Goal: Task Accomplishment & Management: Manage account settings

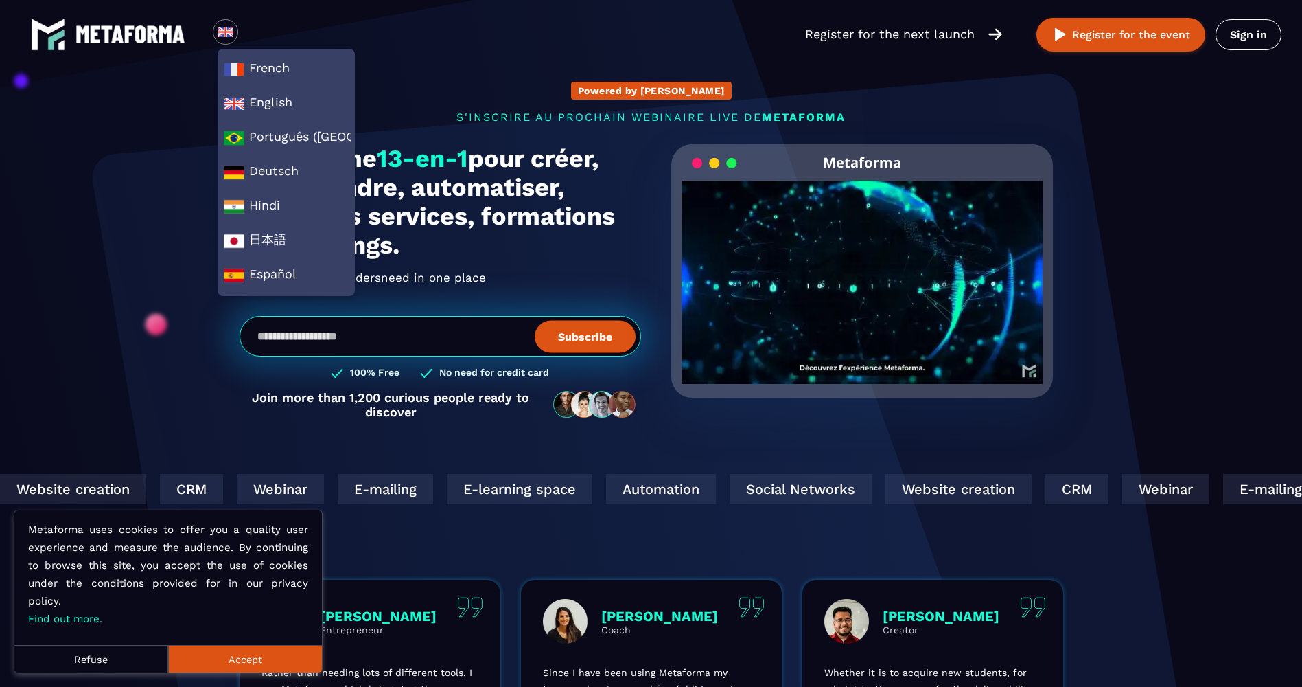
click at [220, 31] on img at bounding box center [225, 31] width 17 height 17
click at [245, 69] on span "French" at bounding box center [286, 69] width 125 height 21
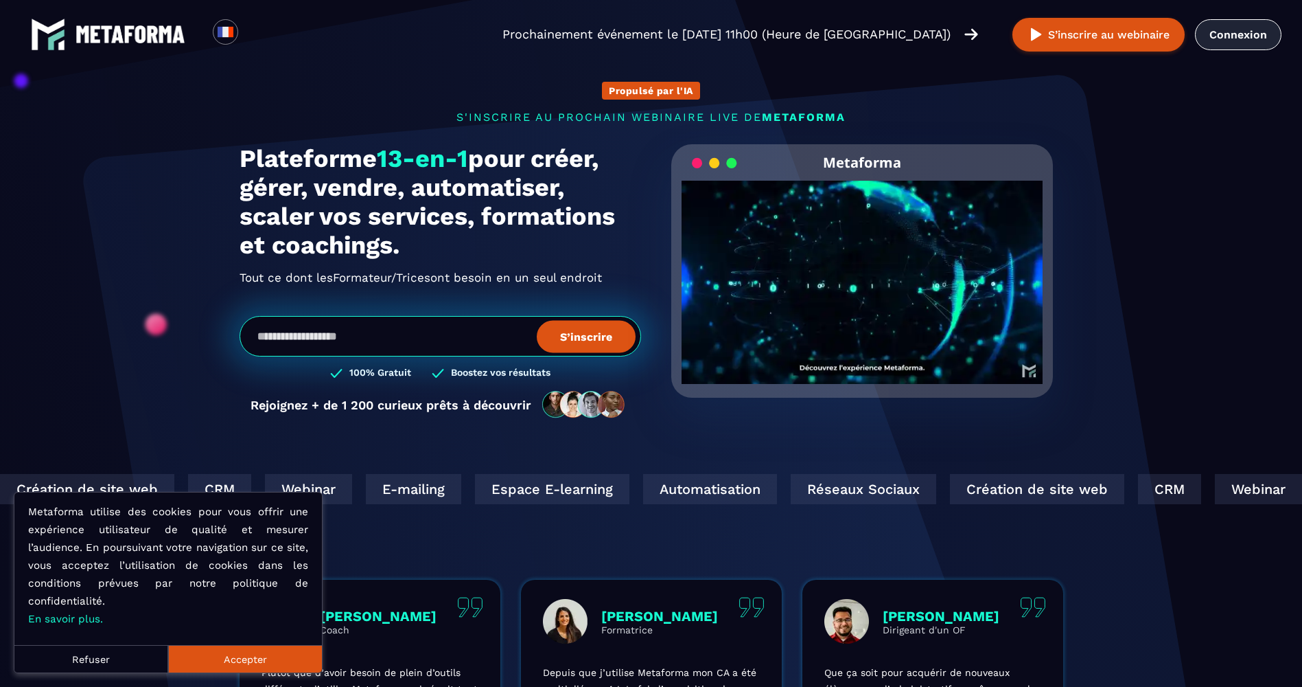
click at [1211, 47] on link "Connexion" at bounding box center [1238, 34] width 87 height 31
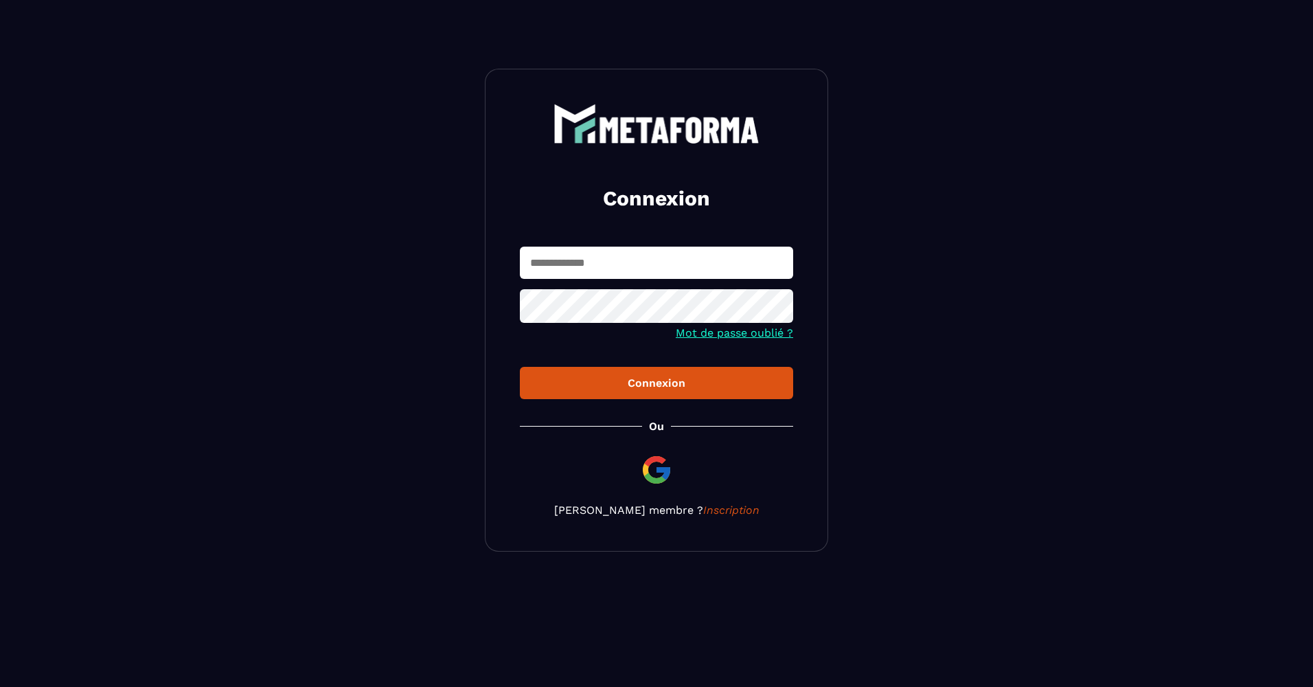
click at [608, 262] on input "text" at bounding box center [656, 262] width 273 height 32
type input "**********"
click at [520, 367] on button "Connexion" at bounding box center [656, 383] width 273 height 32
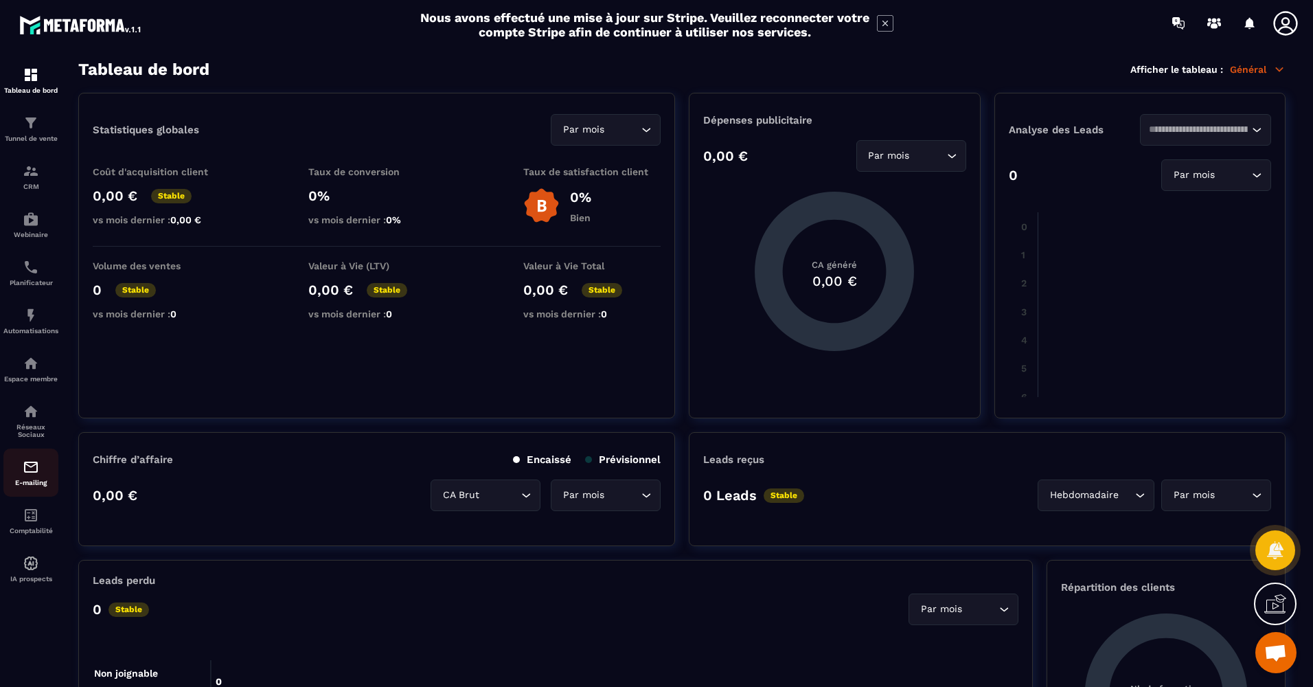
click at [26, 475] on div "E-mailing" at bounding box center [30, 472] width 55 height 27
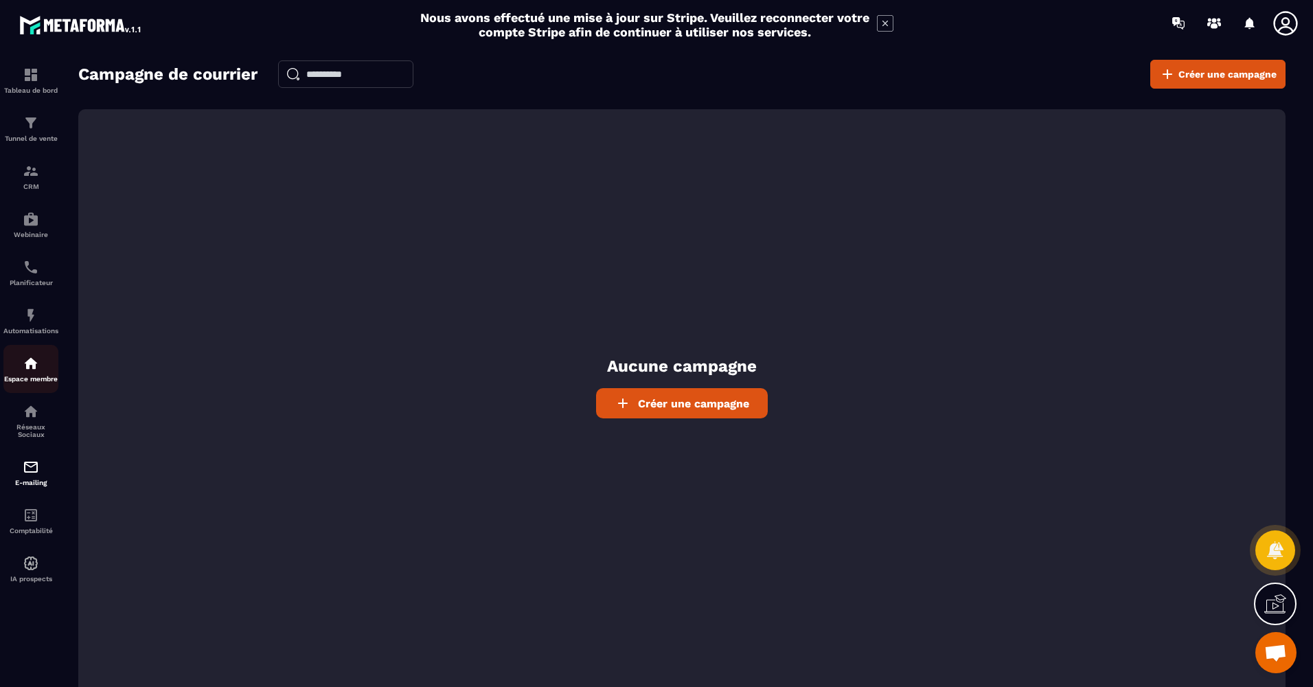
click at [37, 374] on div "Espace membre" at bounding box center [30, 368] width 55 height 27
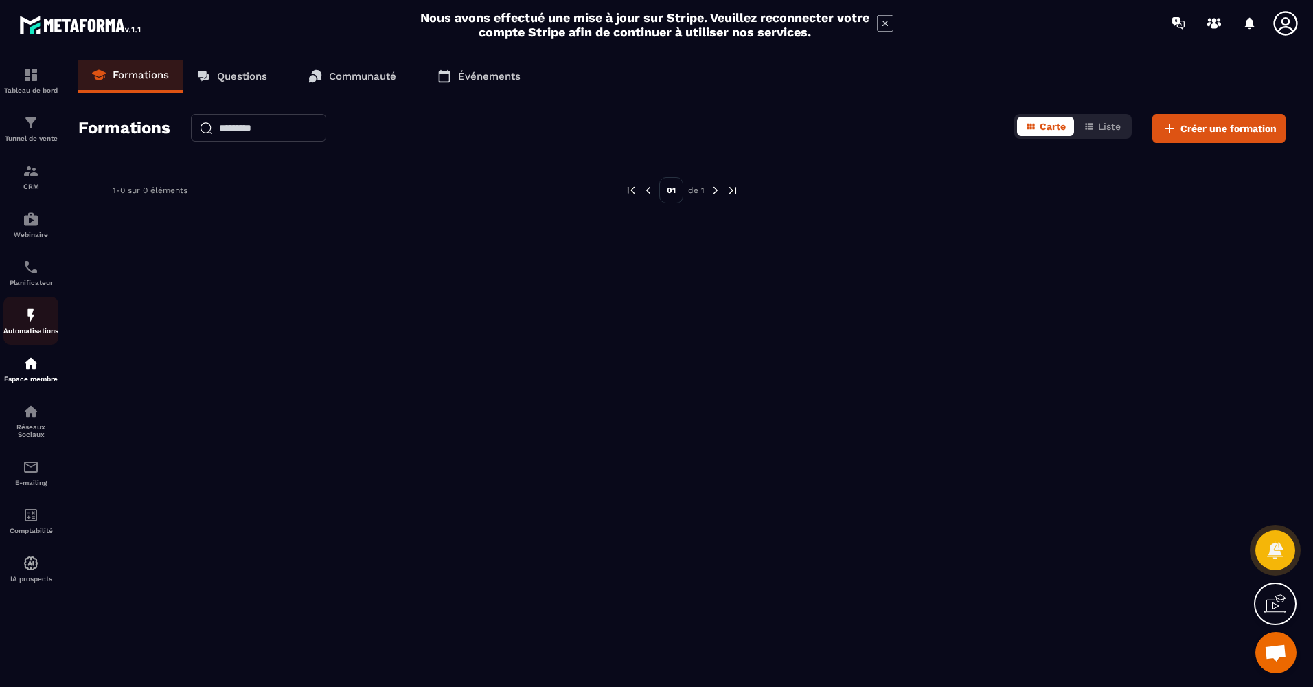
click at [32, 330] on p "Automatisations" at bounding box center [30, 331] width 55 height 8
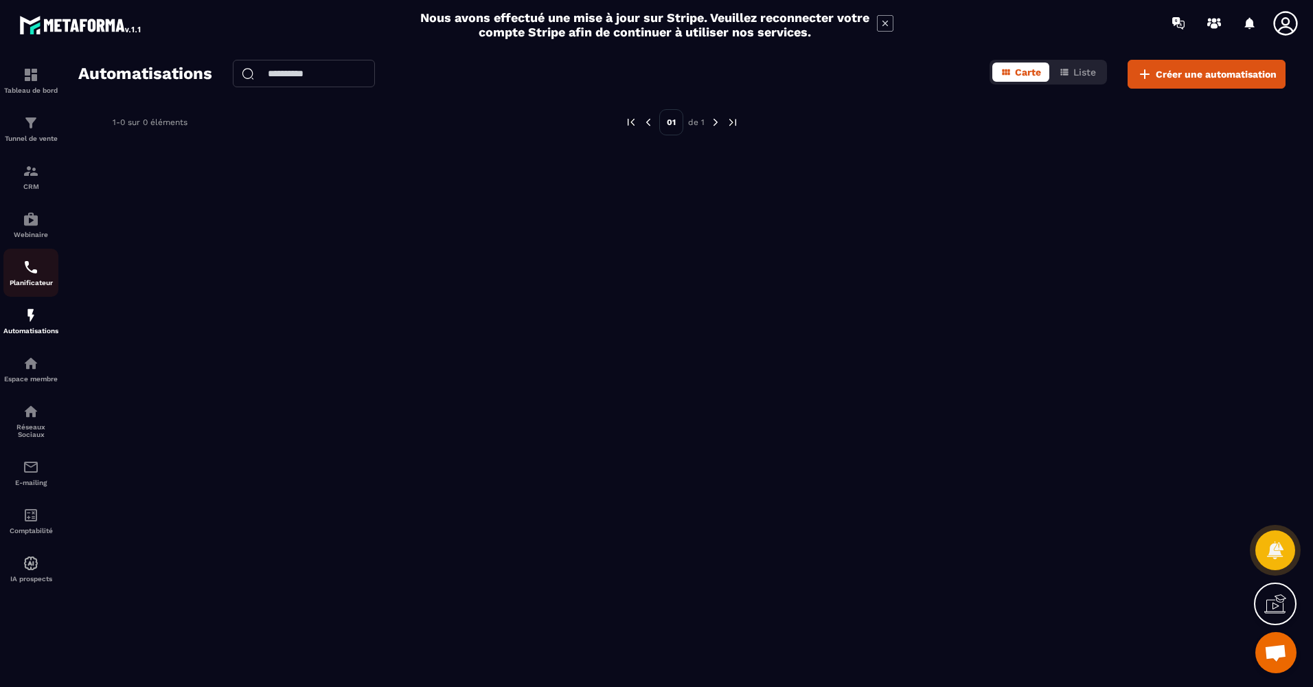
click at [29, 280] on p "Planificateur" at bounding box center [30, 283] width 55 height 8
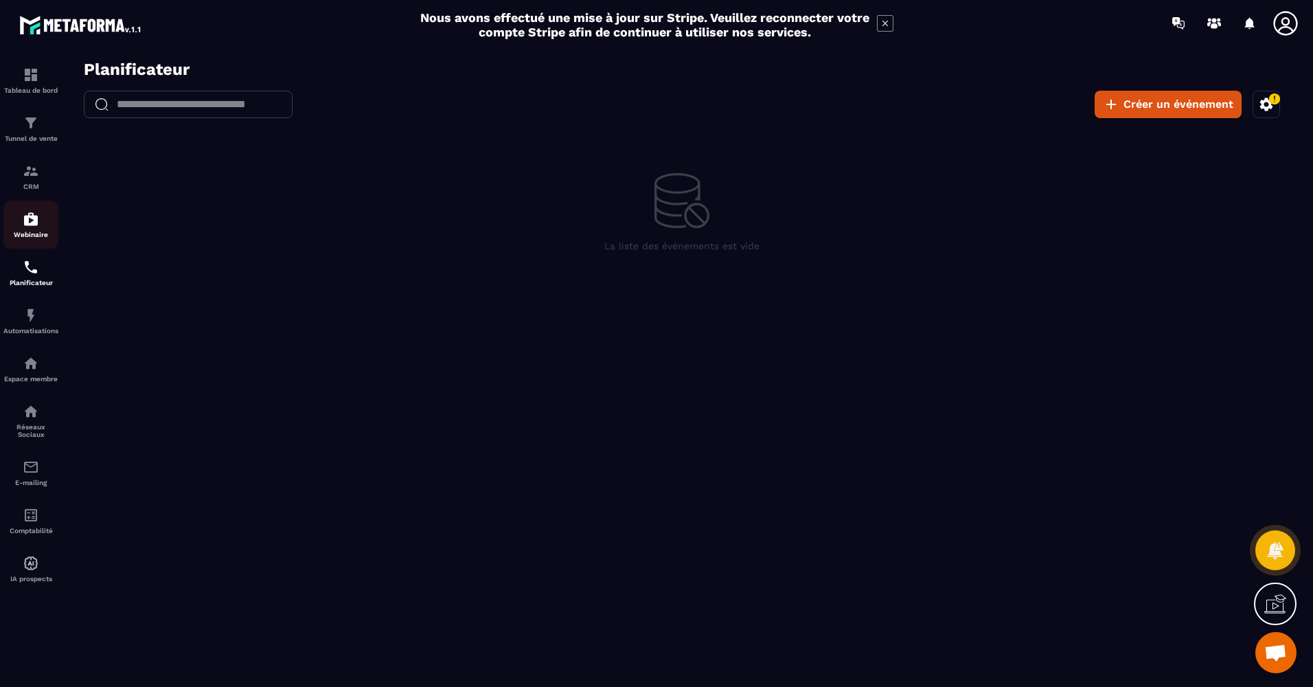
click at [38, 227] on img at bounding box center [31, 219] width 16 height 16
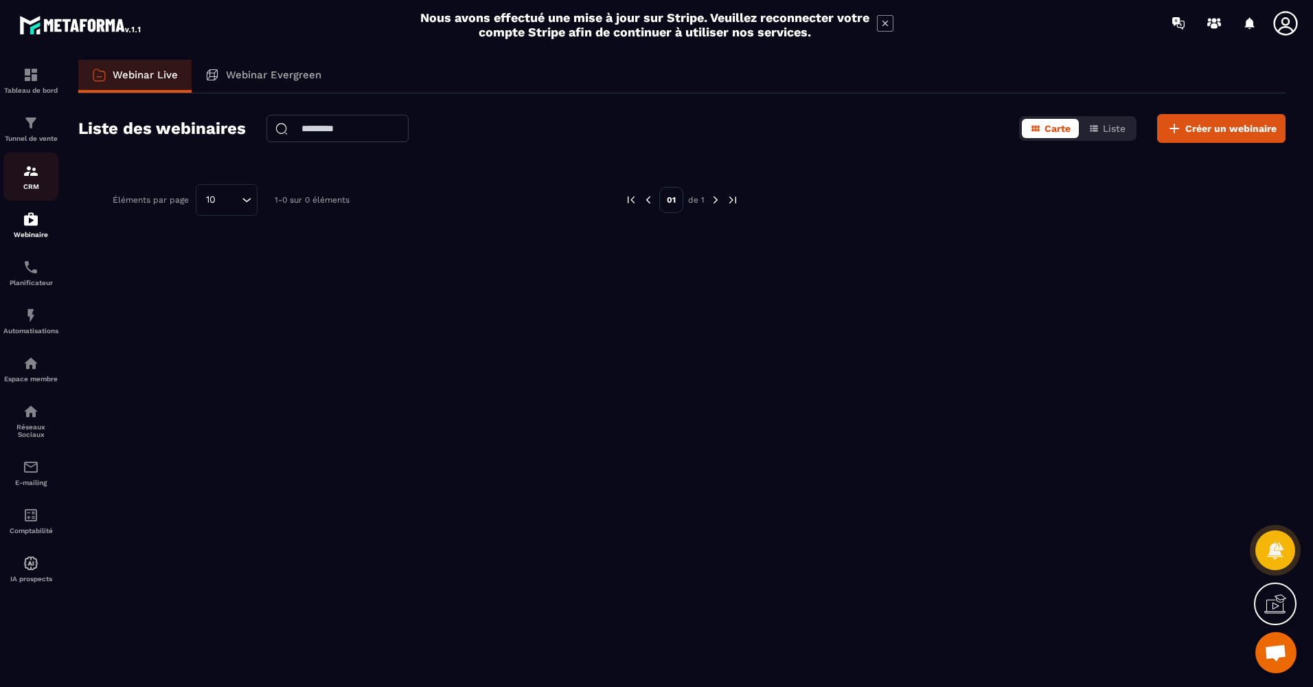
click at [36, 185] on p "CRM" at bounding box center [30, 187] width 55 height 8
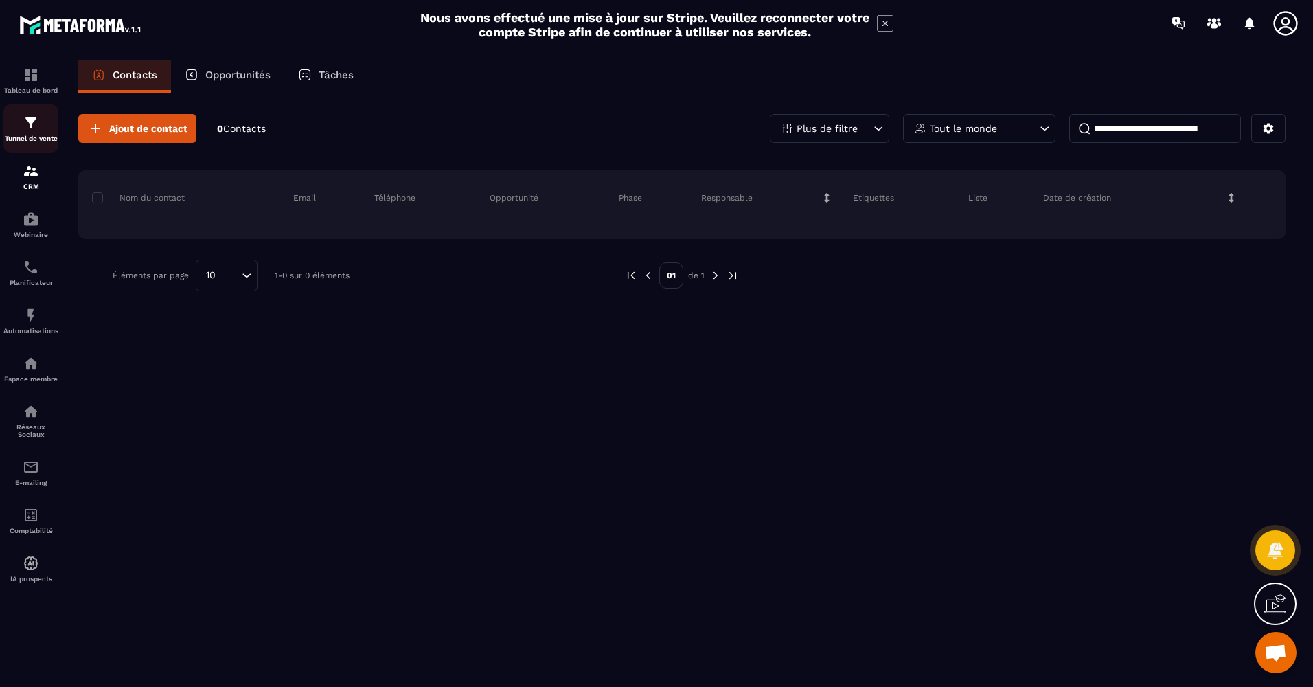
click at [44, 130] on div "Tunnel de vente" at bounding box center [30, 128] width 55 height 27
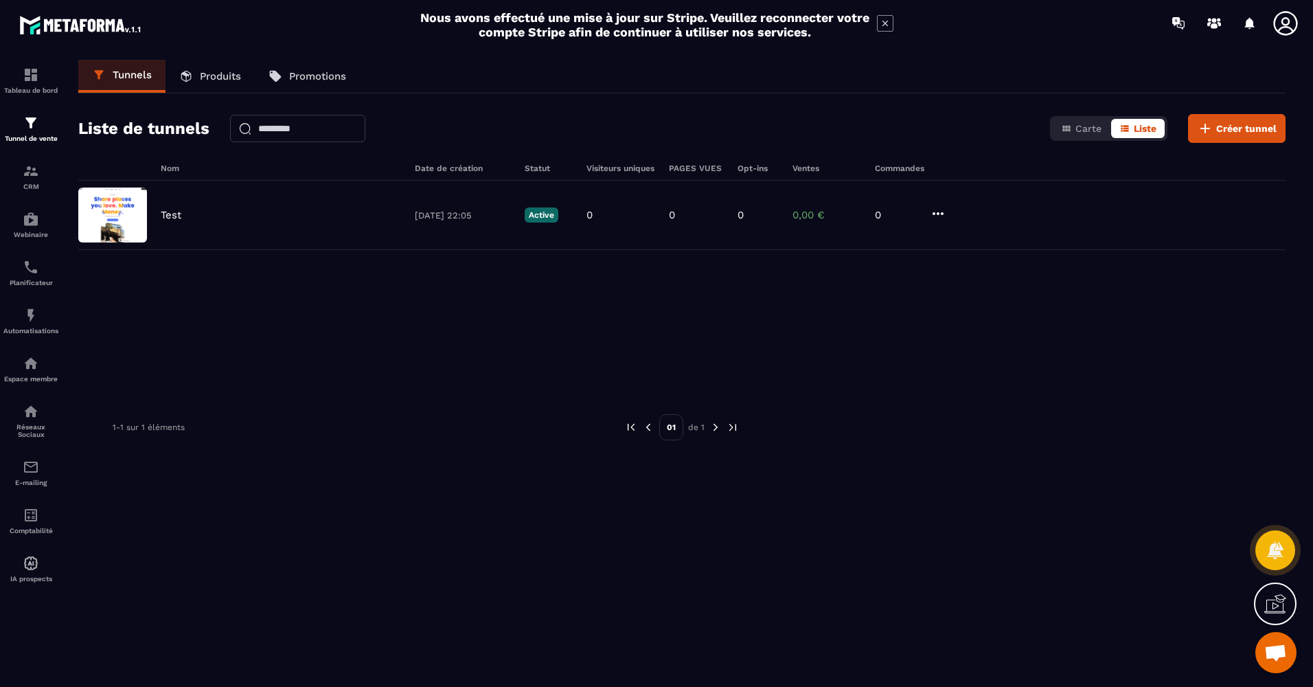
click at [1282, 22] on icon at bounding box center [1285, 23] width 24 height 24
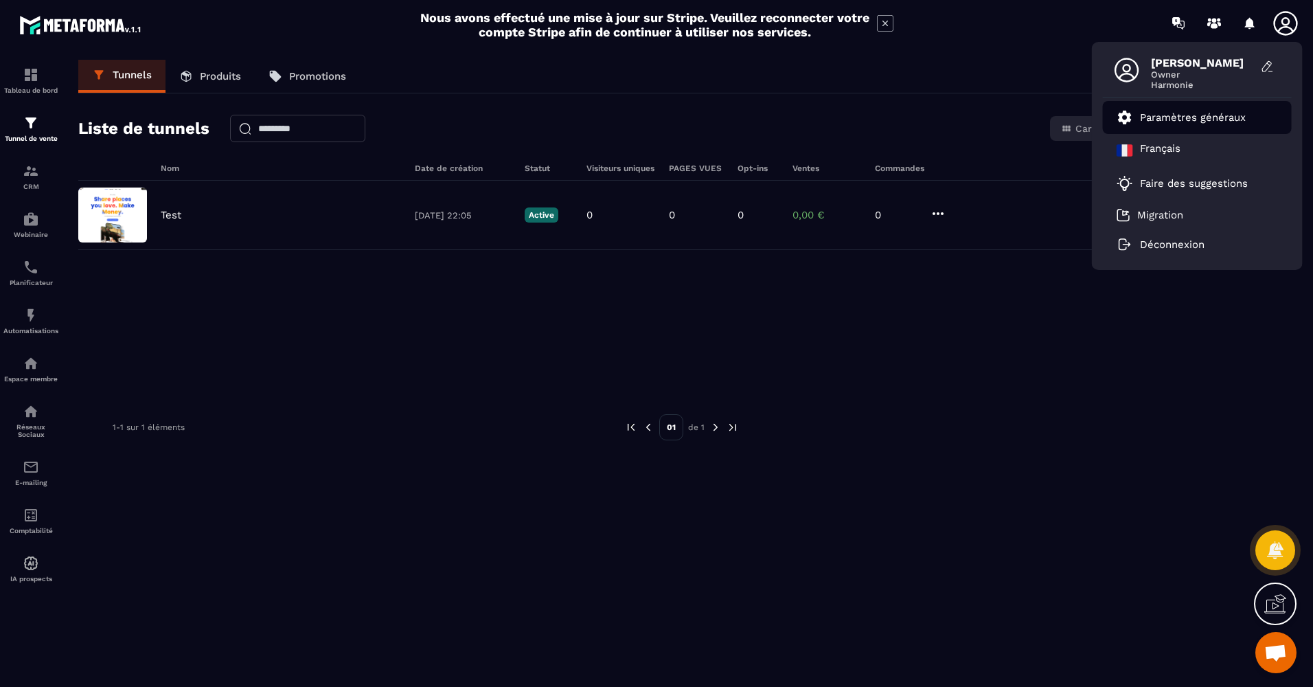
click at [1242, 122] on p "Paramètres généraux" at bounding box center [1193, 117] width 106 height 12
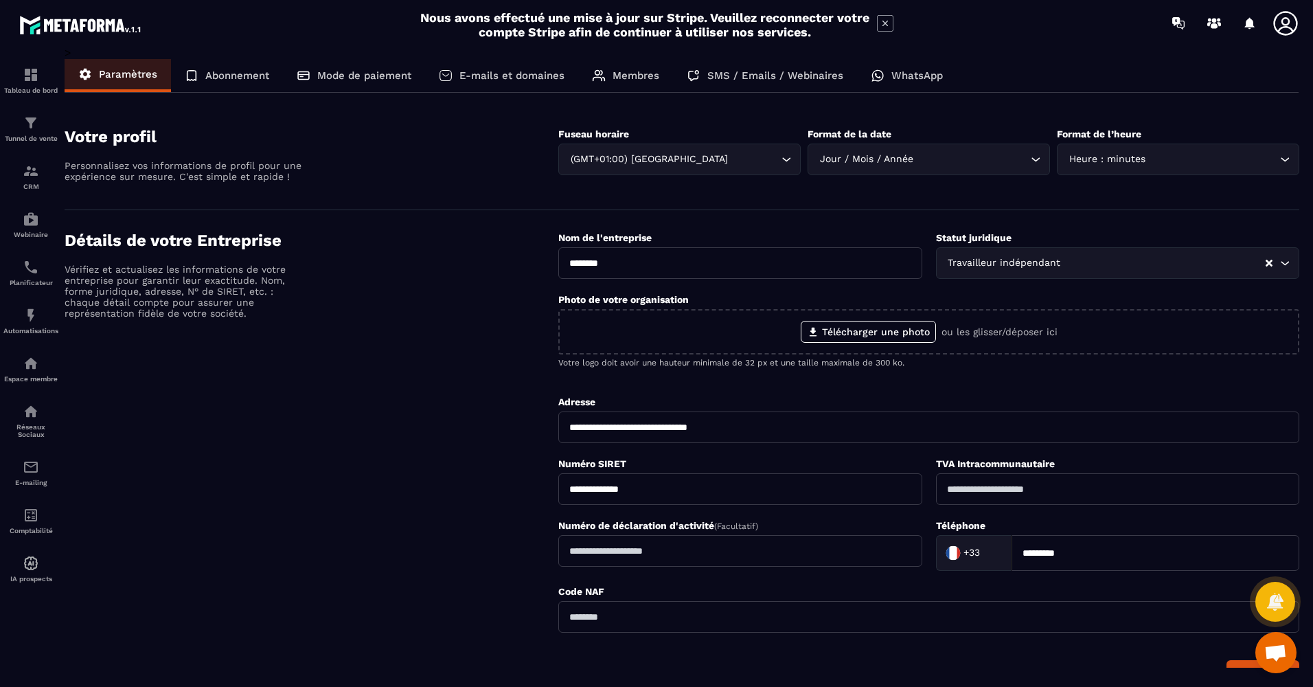
click at [1079, 554] on input "*********" at bounding box center [1155, 553] width 288 height 36
drag, startPoint x: 1079, startPoint y: 554, endPoint x: 1019, endPoint y: 555, distance: 59.7
click at [1019, 555] on input "*********" at bounding box center [1155, 553] width 288 height 36
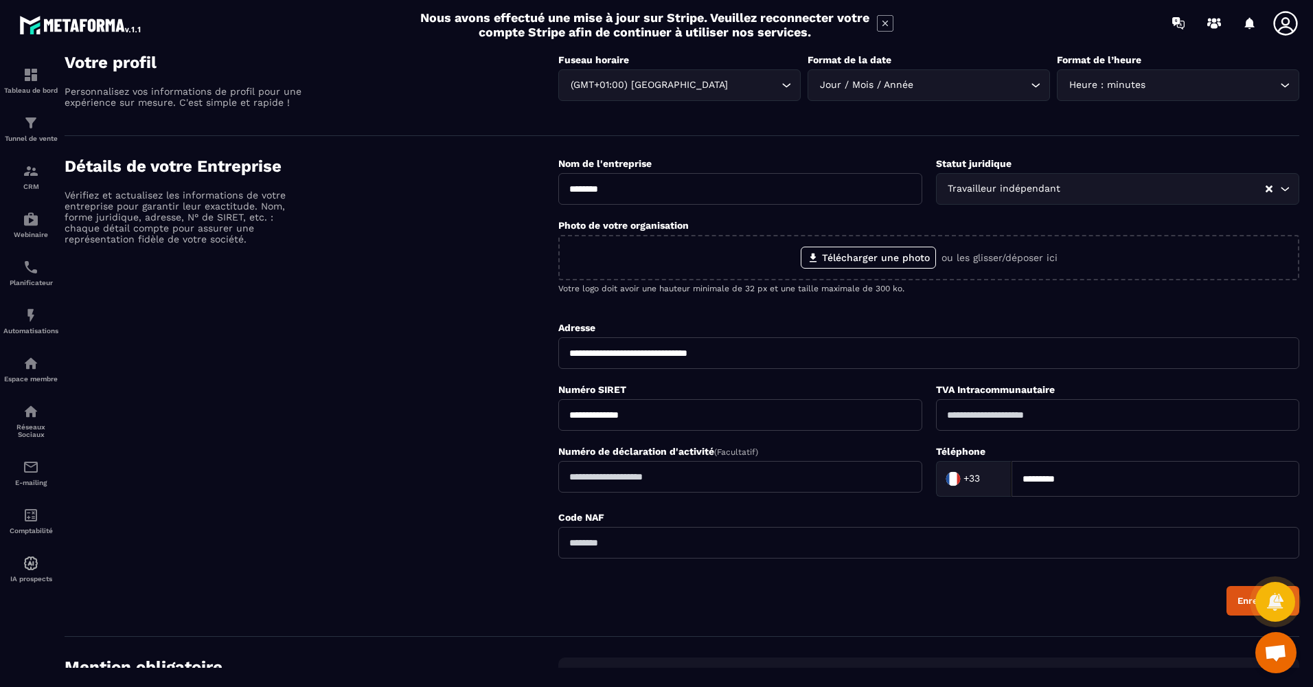
scroll to position [206, 0]
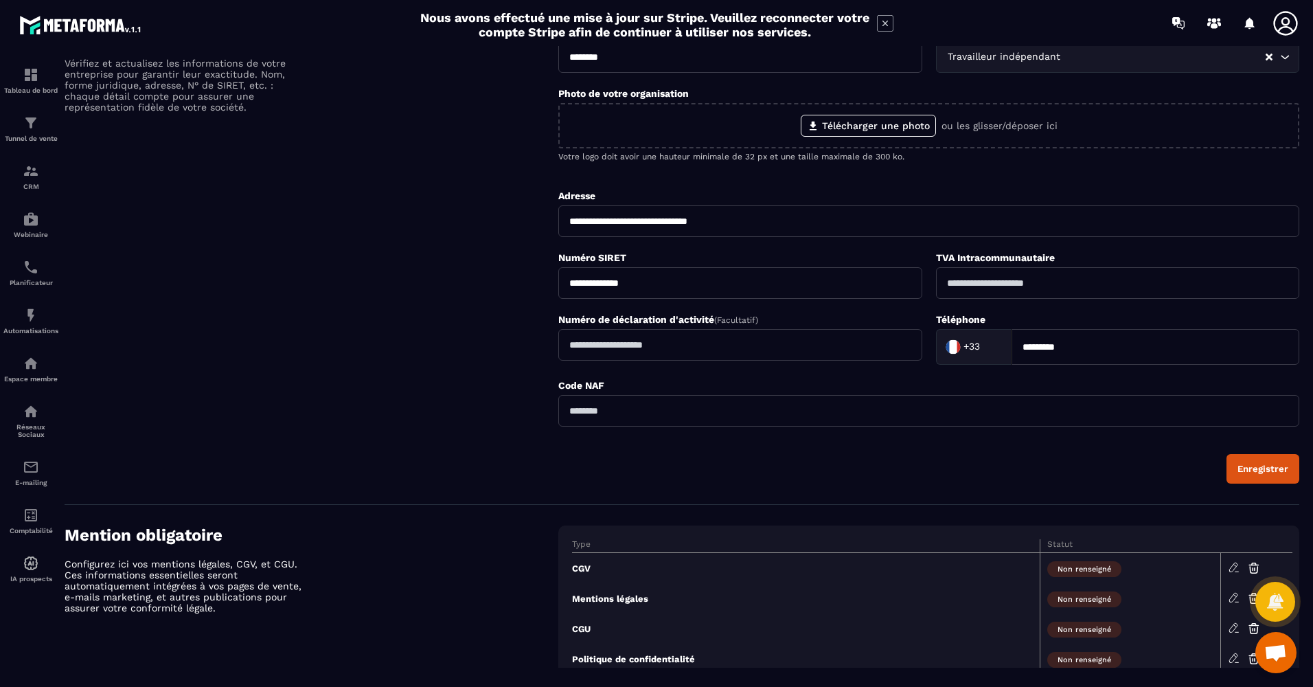
type input "*********"
click at [1262, 471] on div "Enregistrer" at bounding box center [1262, 468] width 51 height 10
